Goal: Task Accomplishment & Management: Complete application form

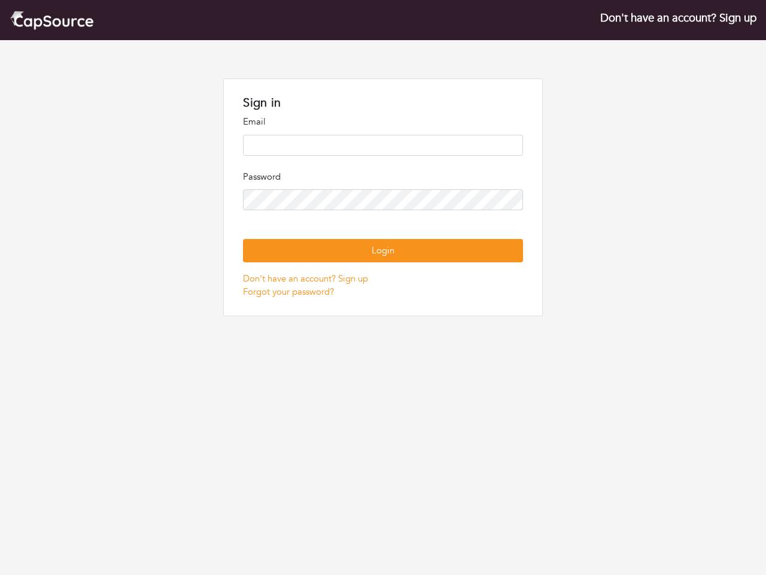
click at [383, 177] on p "Password" at bounding box center [383, 177] width 280 height 14
click at [383, 250] on button "Login" at bounding box center [383, 250] width 280 height 23
